Goal: Task Accomplishment & Management: Use online tool/utility

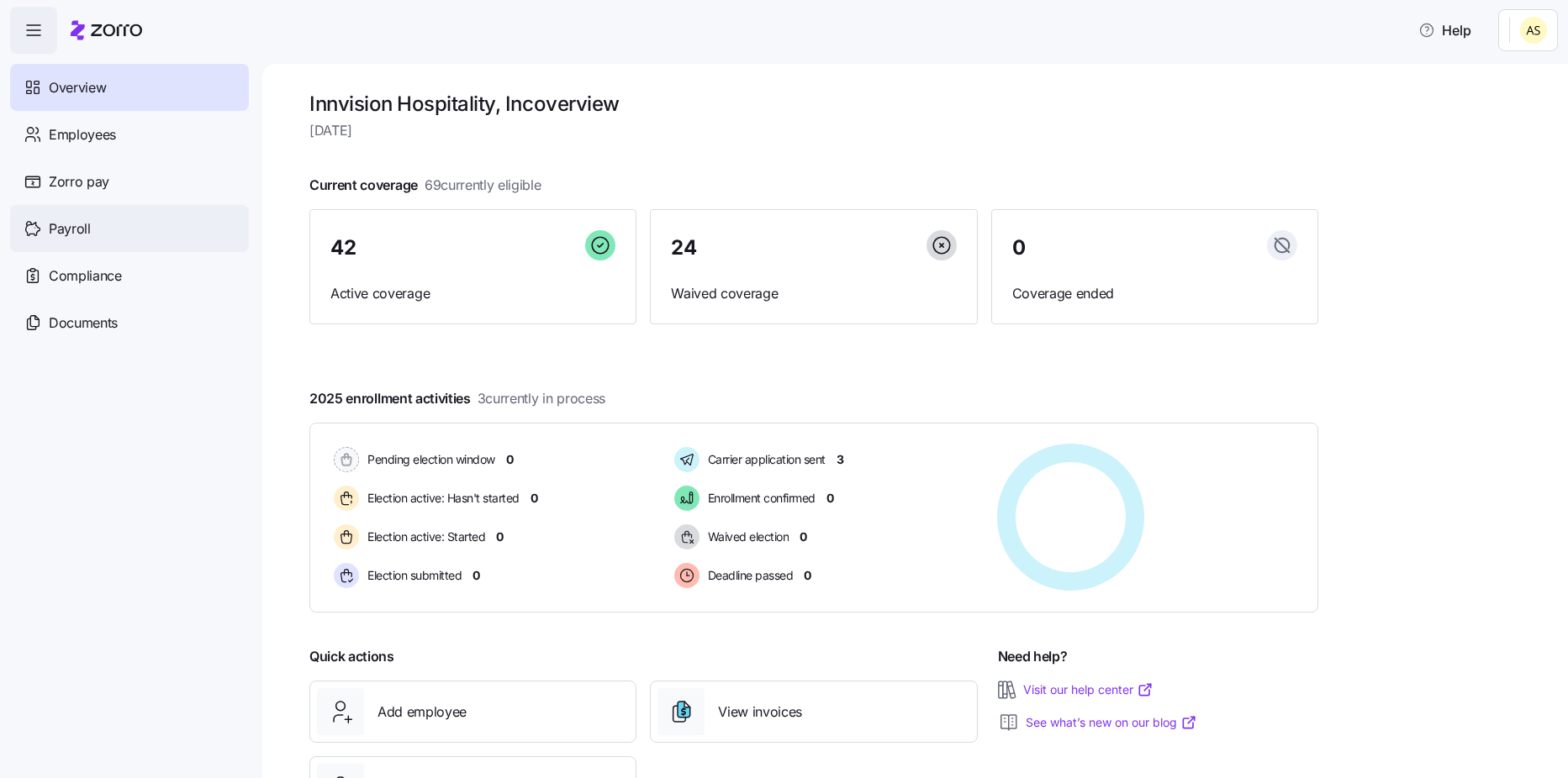
click at [124, 239] on div "Payroll" at bounding box center [129, 228] width 239 height 47
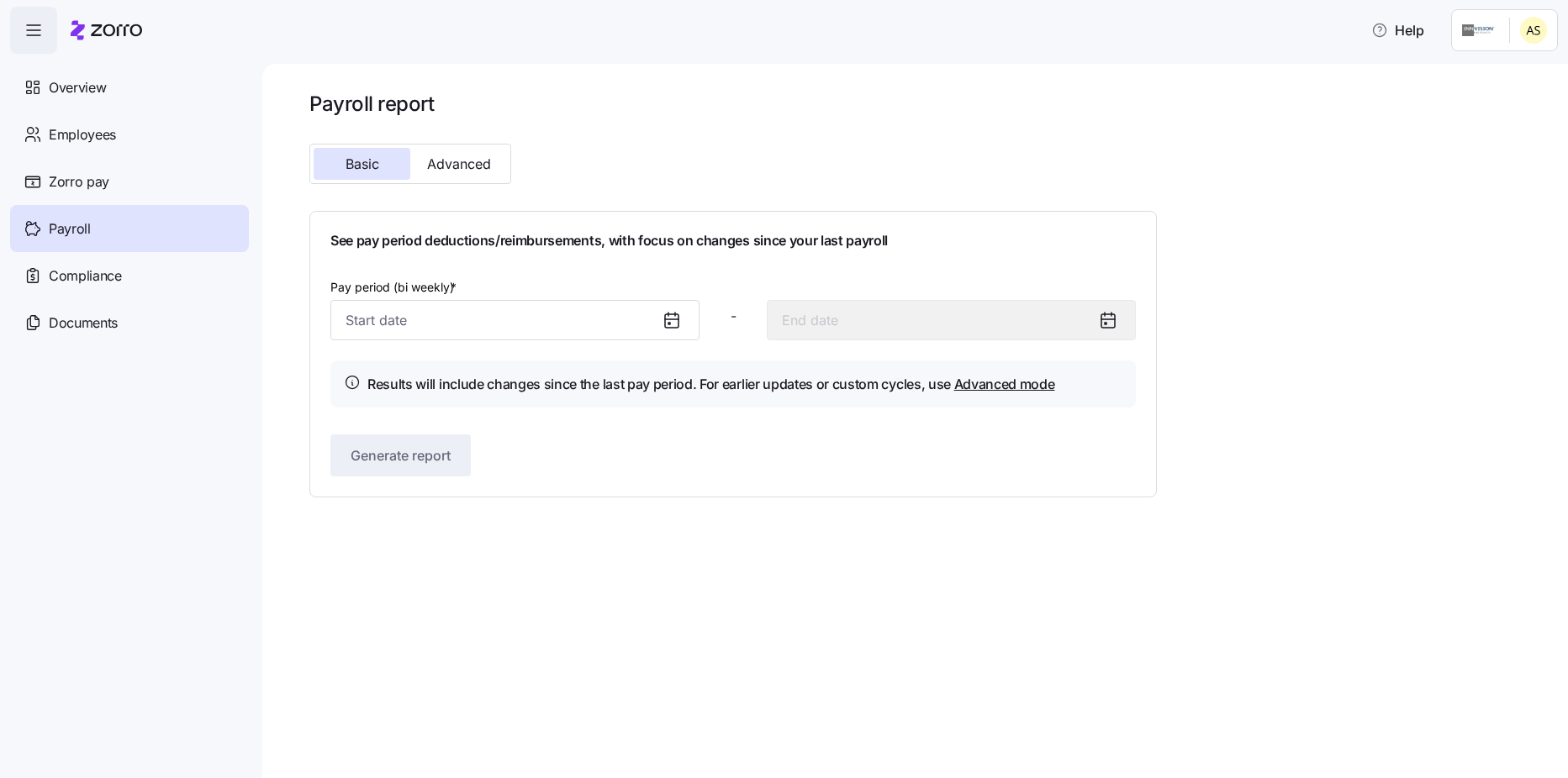
click at [663, 326] on icon at bounding box center [672, 320] width 20 height 20
click at [676, 326] on icon at bounding box center [672, 320] width 20 height 20
click at [503, 314] on input "Pay period (bi weekly) *" at bounding box center [515, 319] width 369 height 40
click at [78, 77] on span "Overview" at bounding box center [76, 87] width 57 height 21
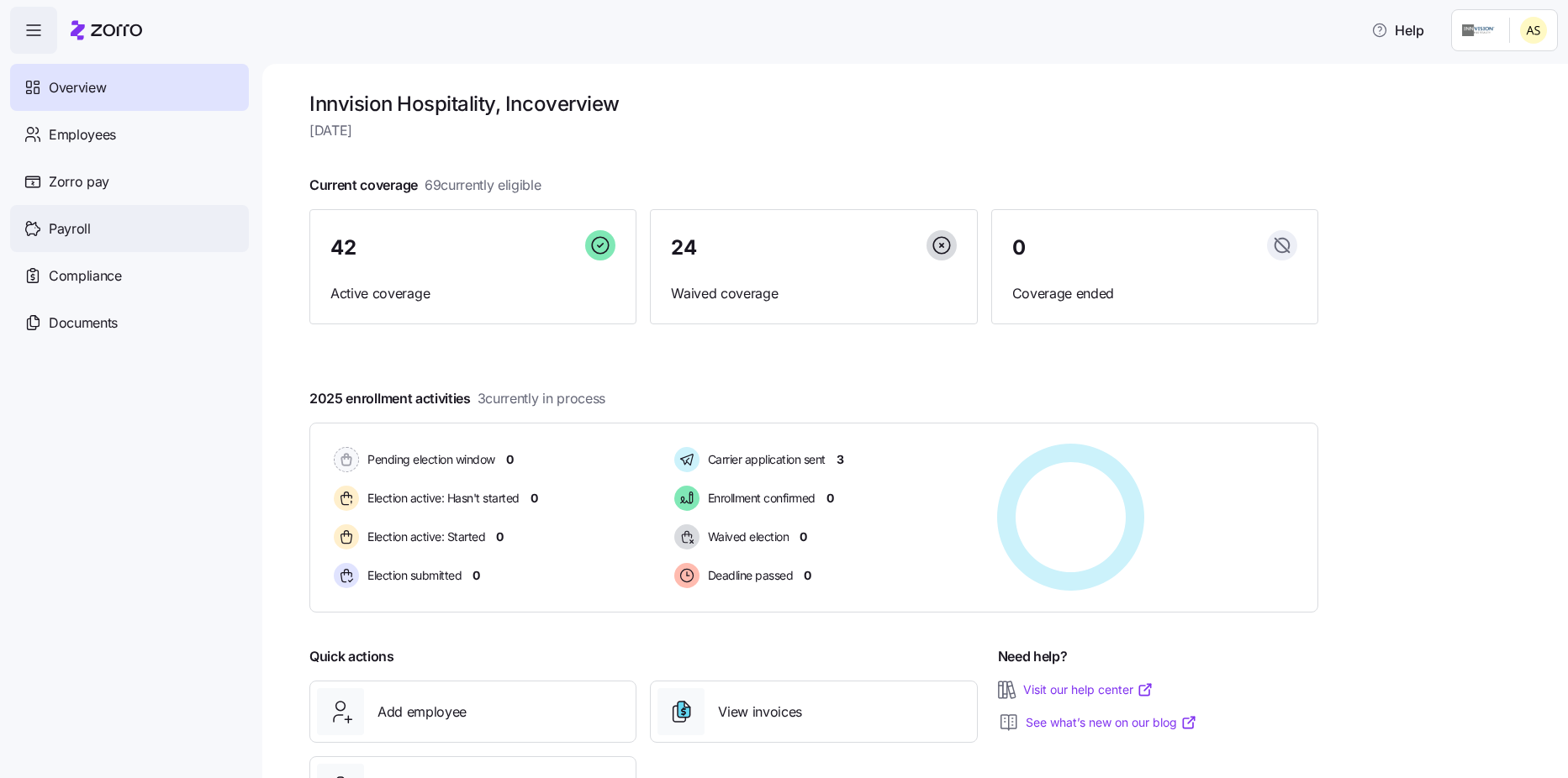
click at [94, 232] on div "Payroll" at bounding box center [129, 228] width 239 height 47
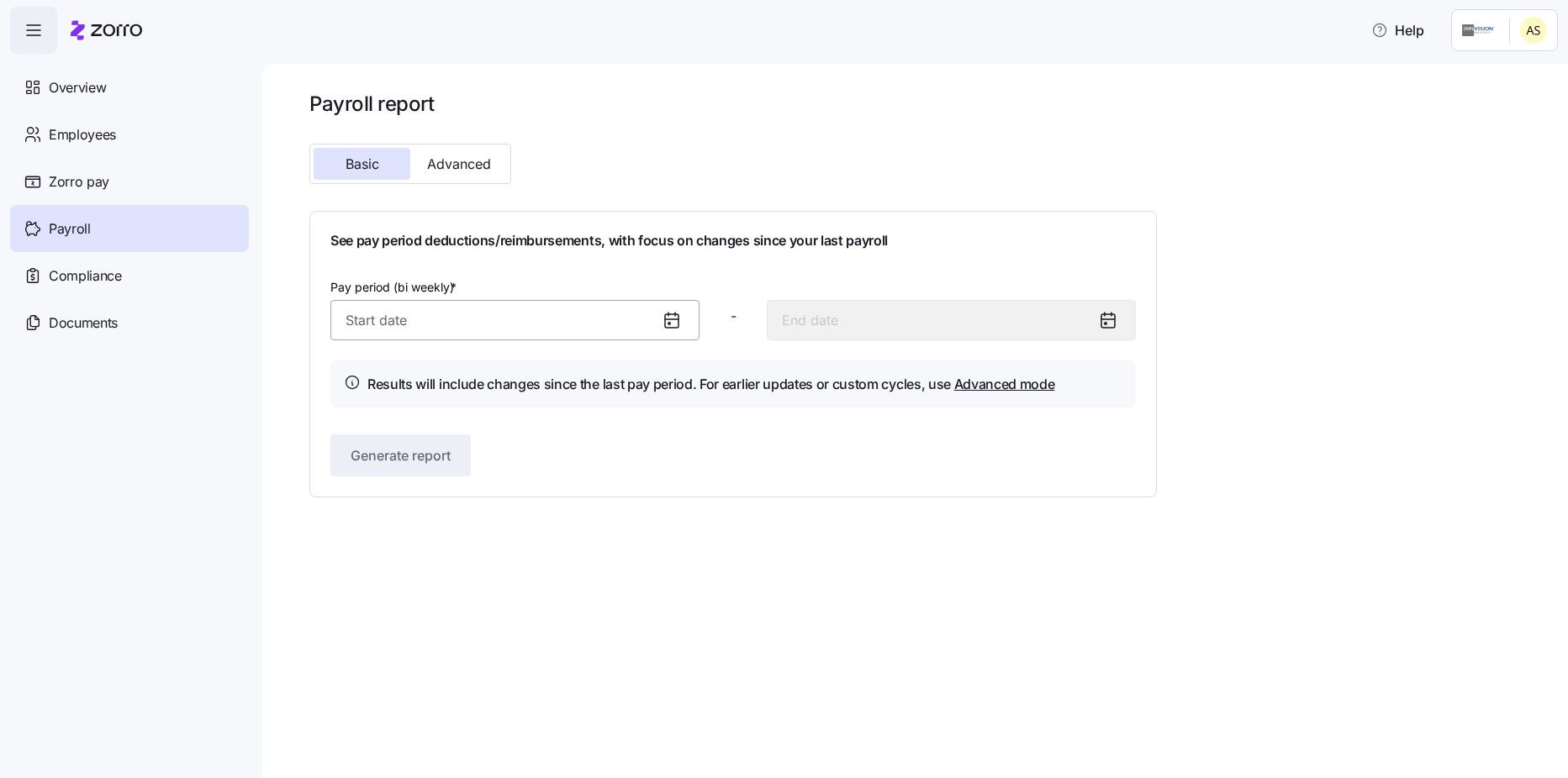
click at [587, 324] on input "Pay period (bi weekly) *" at bounding box center [515, 319] width 369 height 40
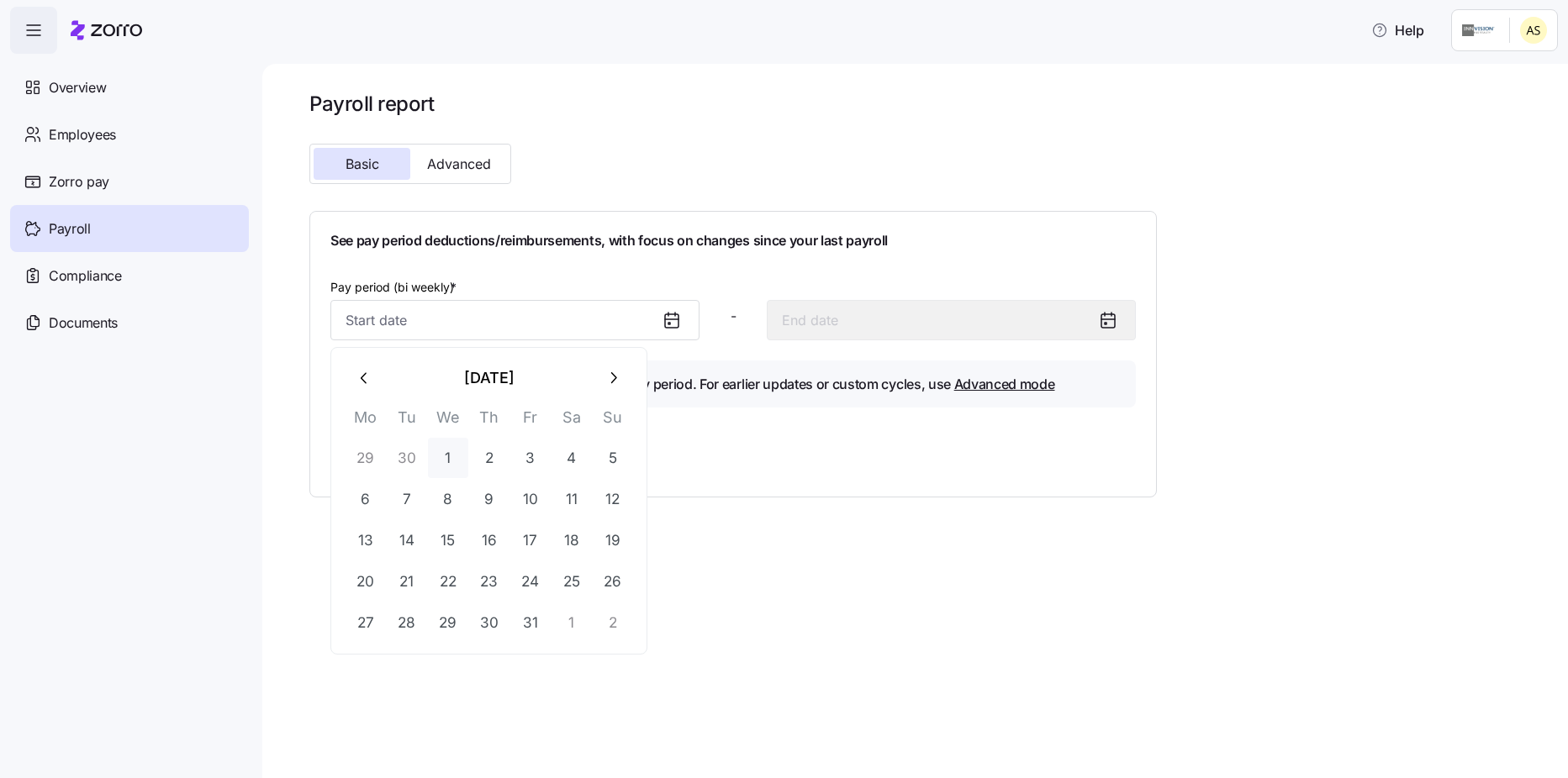
click at [452, 459] on button "1" at bounding box center [448, 458] width 40 height 40
type input "[DATE]"
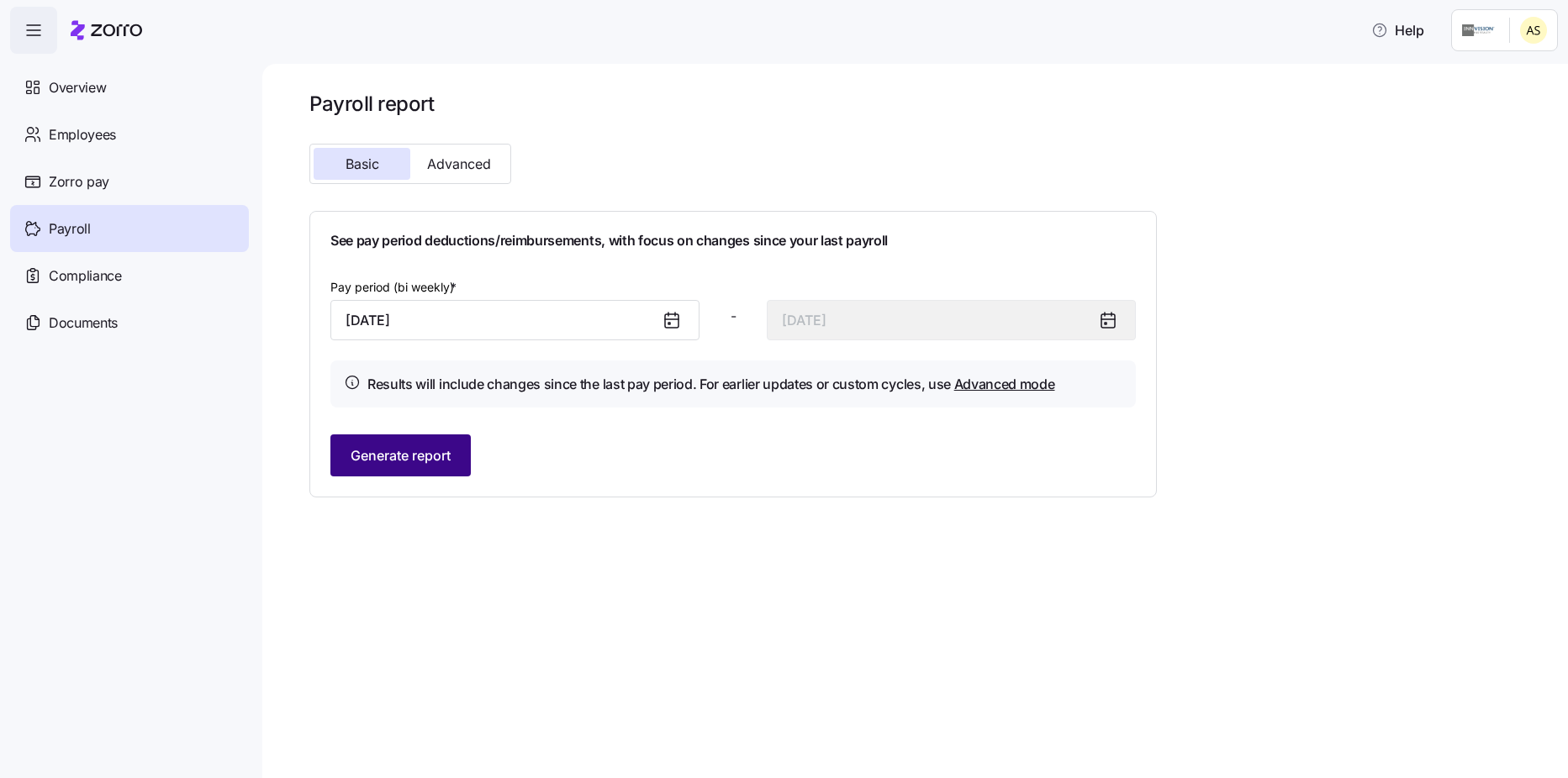
click at [434, 451] on span "Generate report" at bounding box center [400, 456] width 100 height 20
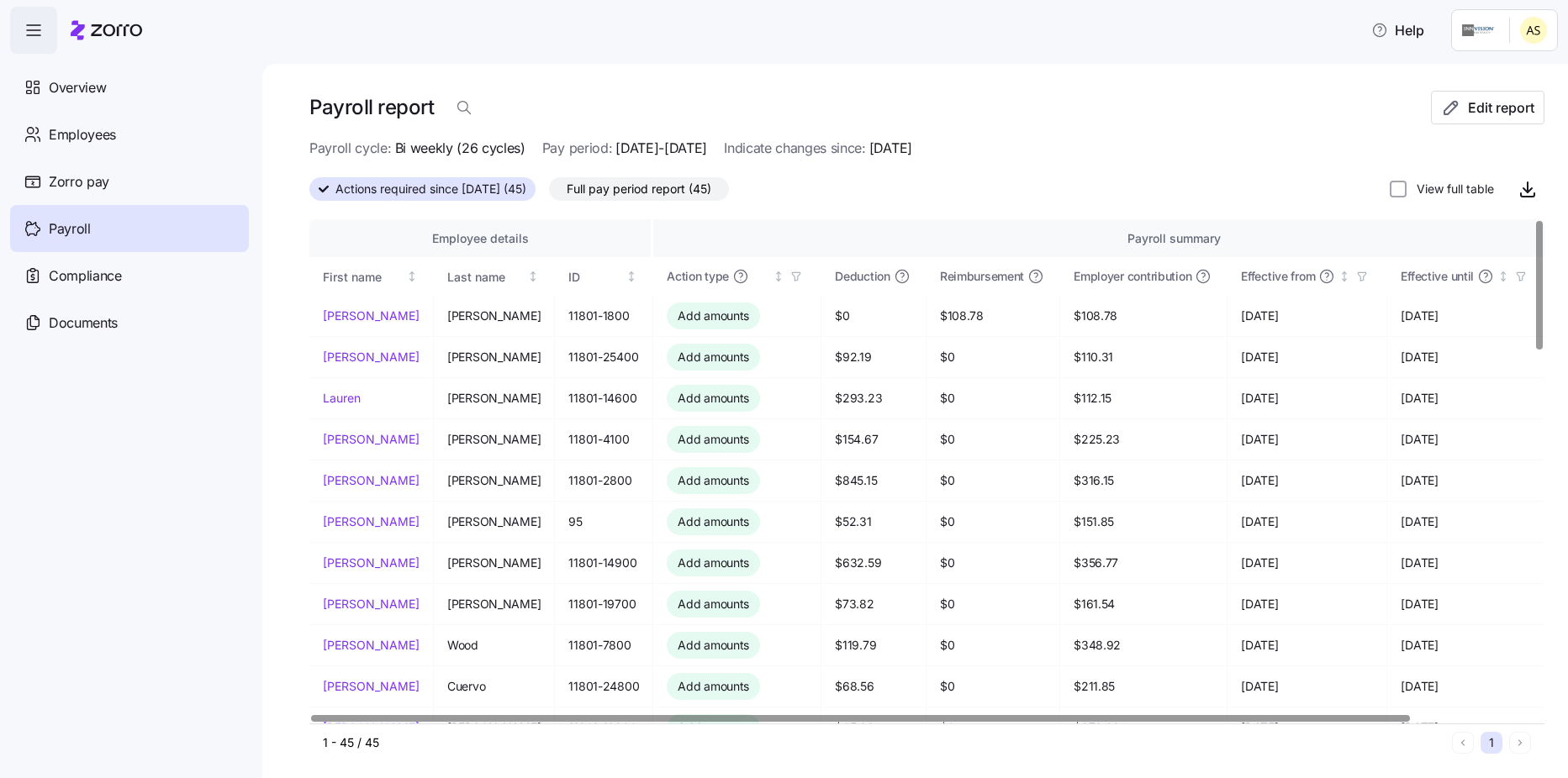
click at [1038, 716] on div at bounding box center [860, 718] width 1099 height 6
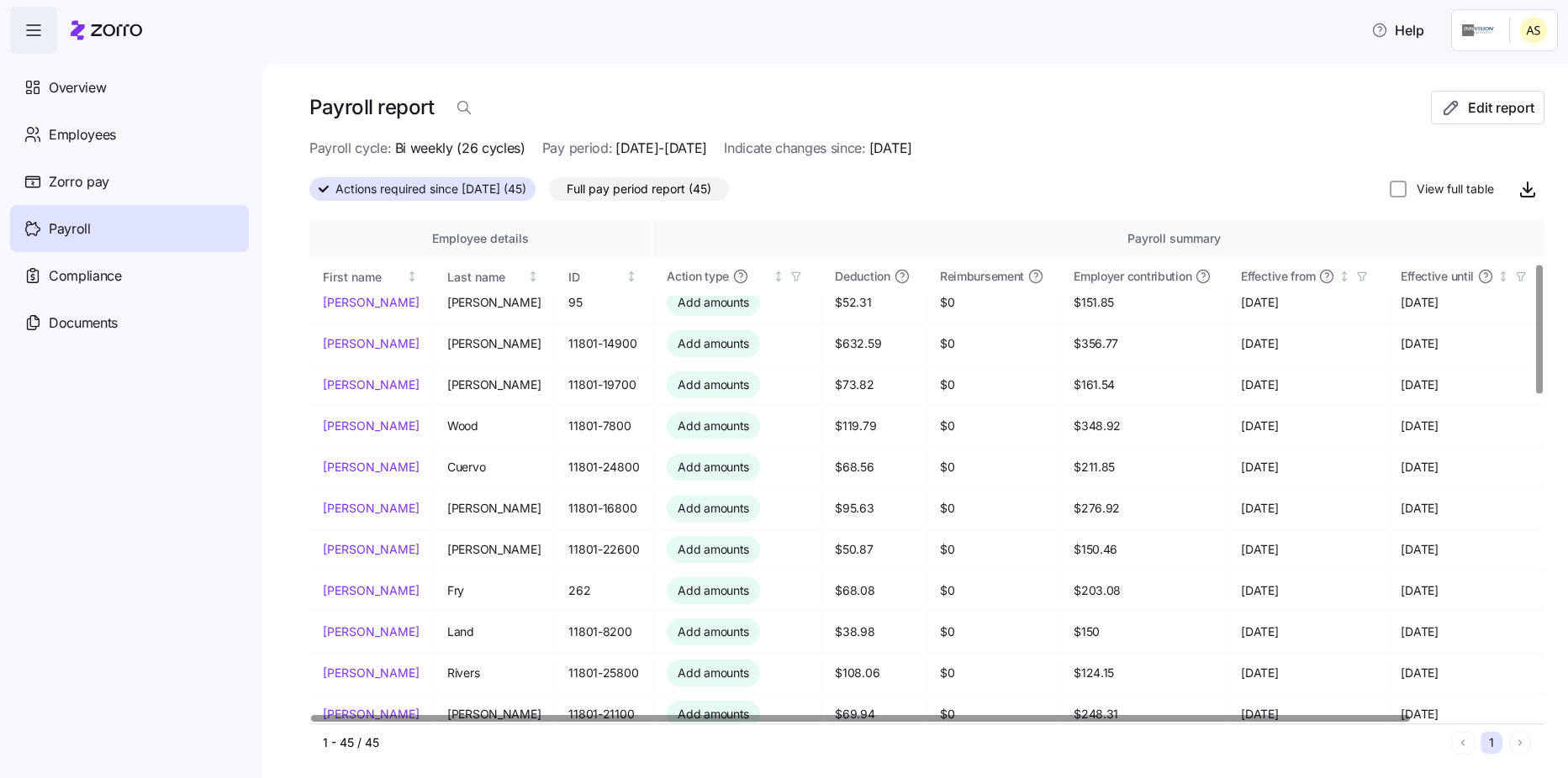
click at [1535, 285] on div at bounding box center [1538, 329] width 6 height 128
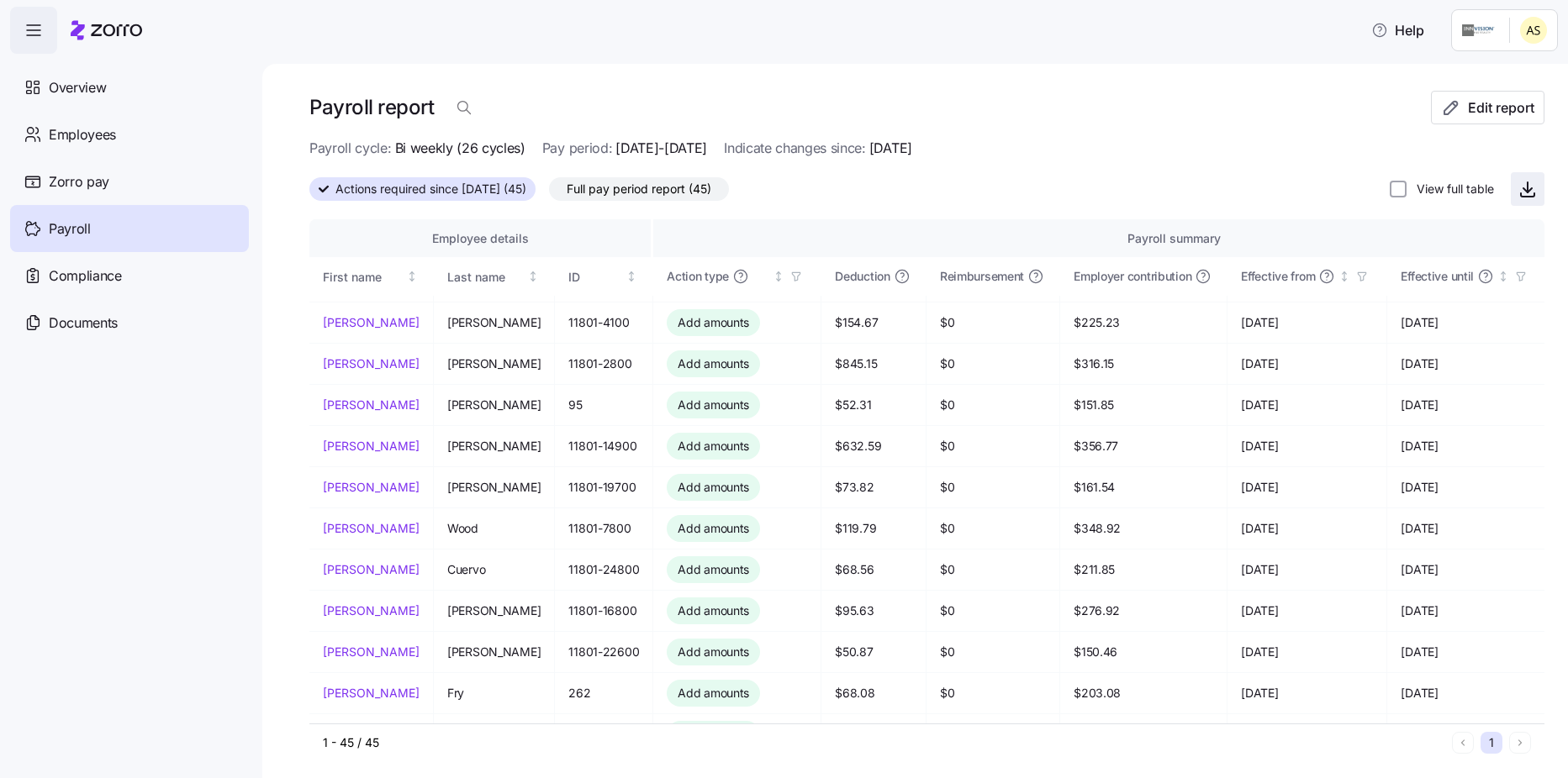
click at [1527, 189] on icon "button" at bounding box center [1527, 187] width 0 height 10
click at [1125, 149] on div "Payroll cycle: Bi weekly (26 cycles) Pay period: [DATE]-[DATE] Indicate changes…" at bounding box center [926, 148] width 1235 height 21
